Goal: Task Accomplishment & Management: Manage account settings

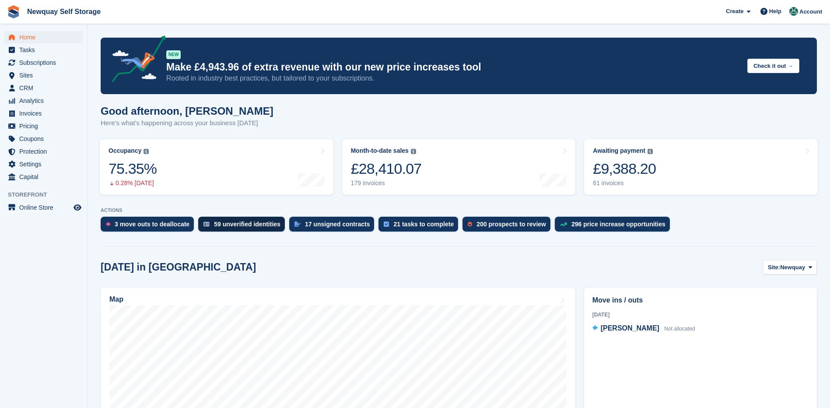
click at [230, 225] on div "59 unverified identities" at bounding box center [247, 224] width 67 height 7
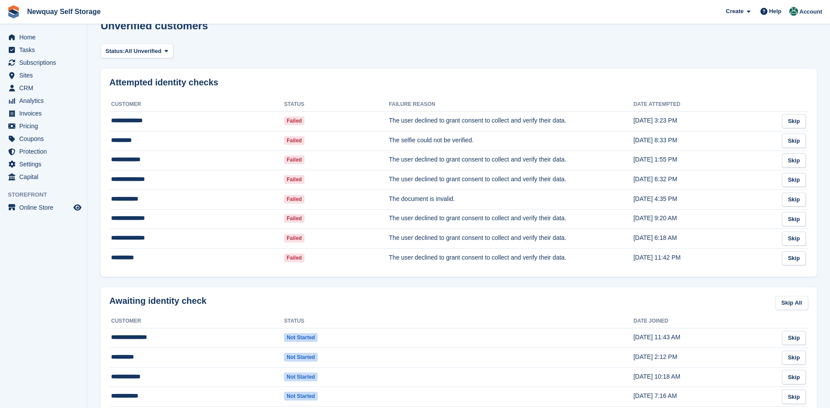
scroll to position [44, 0]
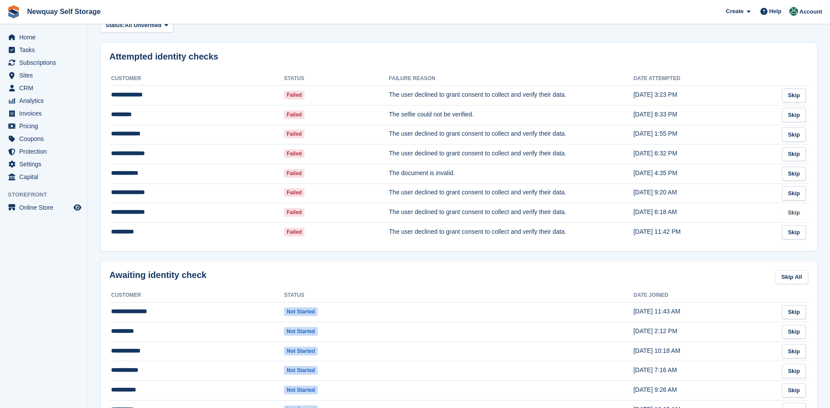
drag, startPoint x: 795, startPoint y: 207, endPoint x: 463, endPoint y: 31, distance: 375.6
click at [795, 207] on link "Skip" at bounding box center [794, 213] width 24 height 14
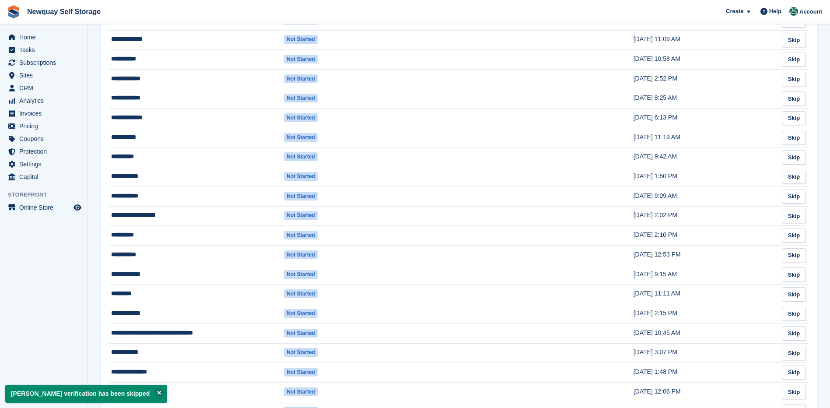
scroll to position [481, 0]
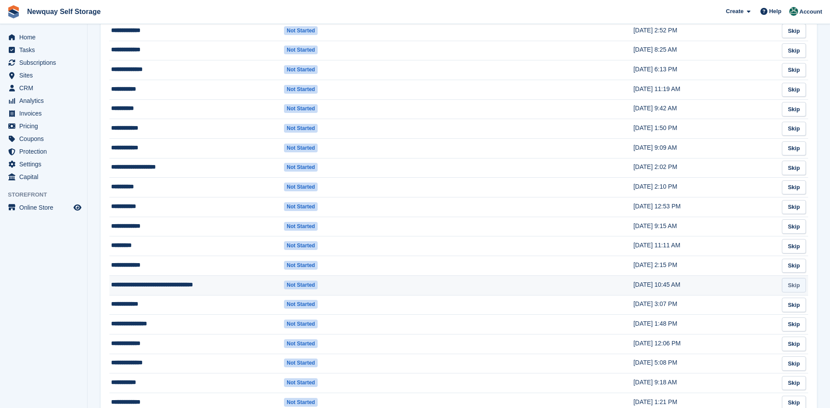
click at [792, 284] on link "Skip" at bounding box center [794, 285] width 24 height 14
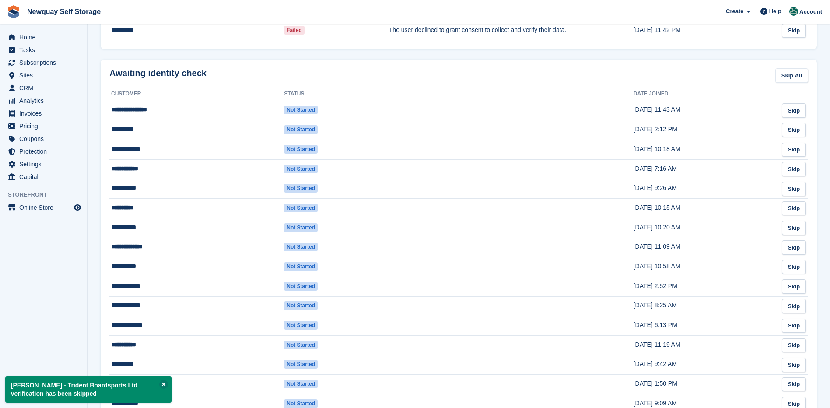
scroll to position [263, 0]
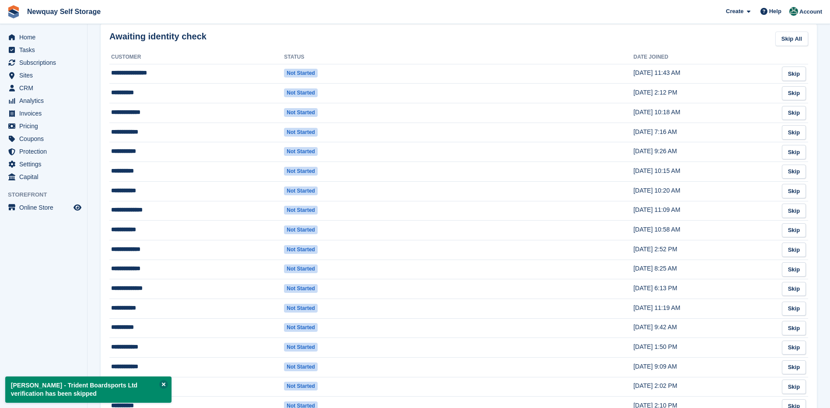
click at [161, 381] on button at bounding box center [163, 384] width 9 height 9
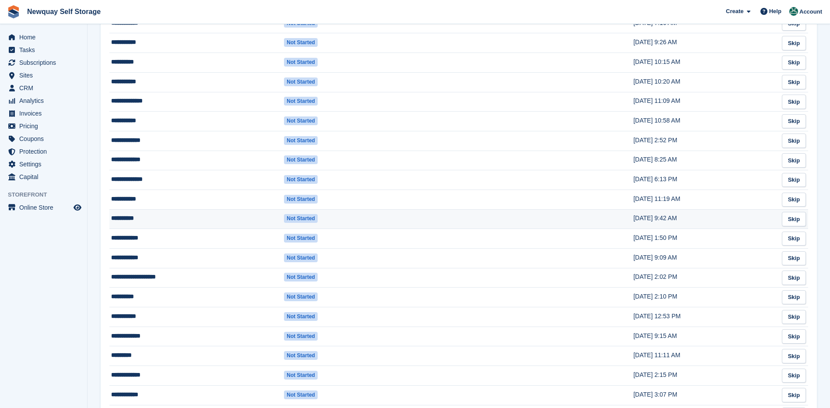
scroll to position [394, 0]
